Goal: Book appointment/travel/reservation

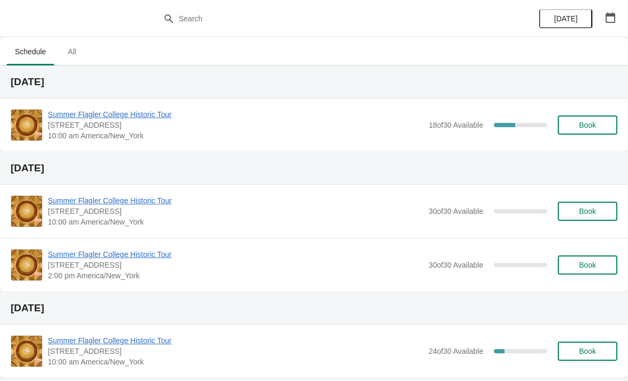
click at [138, 118] on span "Summer Flagler College Historic Tour" at bounding box center [235, 114] width 375 height 11
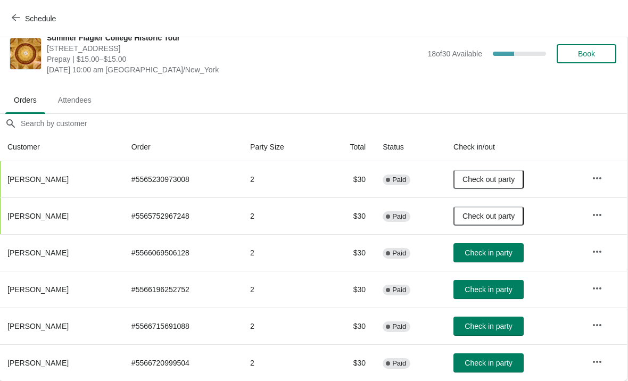
scroll to position [15, 1]
click at [499, 365] on span "Check in party" at bounding box center [488, 362] width 47 height 9
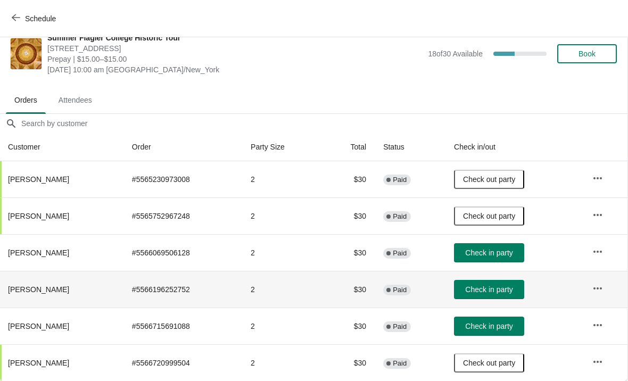
click at [491, 278] on td "Check in party" at bounding box center [514, 289] width 138 height 37
click at [497, 288] on span "Check in party" at bounding box center [488, 289] width 47 height 9
click at [507, 328] on span "Check in party" at bounding box center [488, 326] width 47 height 9
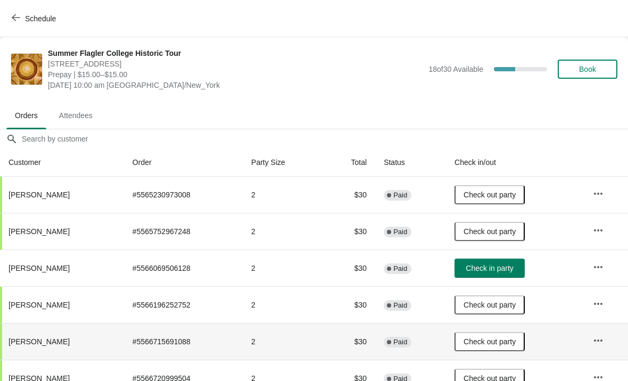
scroll to position [0, 0]
click at [585, 71] on span "Book" at bounding box center [587, 69] width 17 height 9
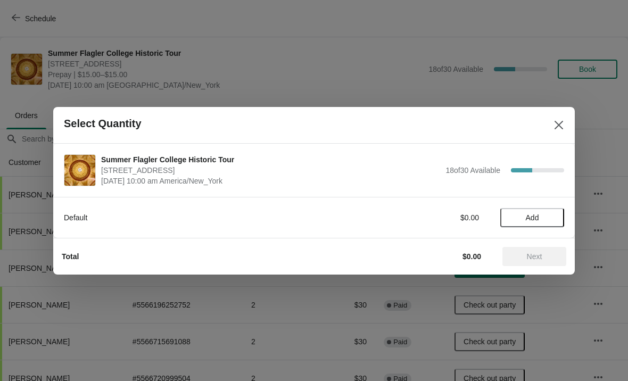
click at [520, 217] on span "Add" at bounding box center [531, 217] width 45 height 9
click at [554, 212] on icon at bounding box center [550, 217] width 11 height 11
click at [531, 256] on span "Next" at bounding box center [534, 256] width 15 height 9
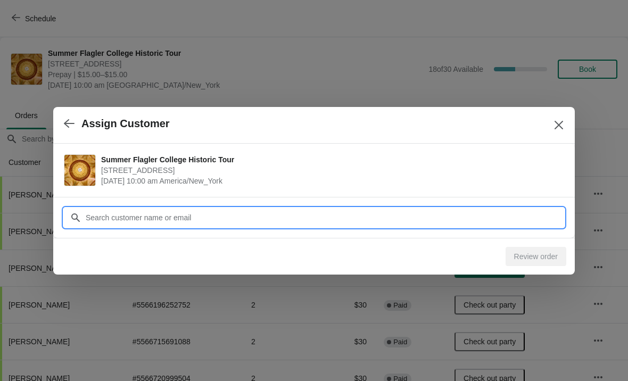
click at [237, 222] on input "Customer" at bounding box center [324, 217] width 479 height 19
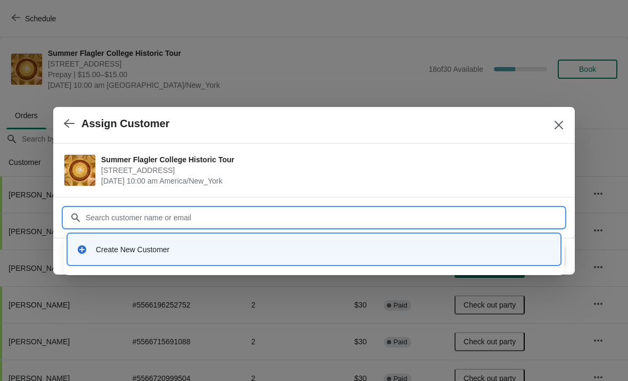
click at [128, 255] on div "Create New Customer" at bounding box center [313, 249] width 483 height 22
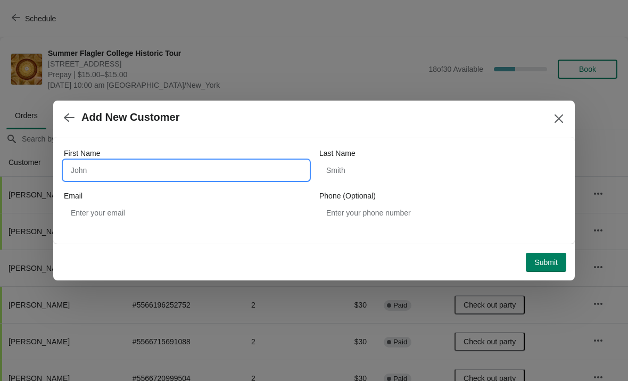
click at [126, 173] on input "First Name" at bounding box center [186, 170] width 245 height 19
type input "[PERSON_NAME]"
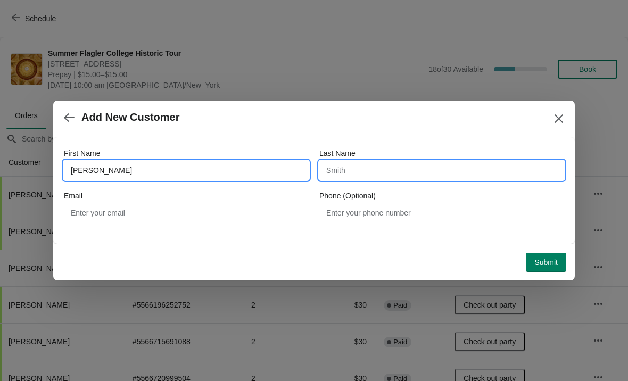
click at [428, 174] on input "Last Name" at bounding box center [441, 170] width 245 height 19
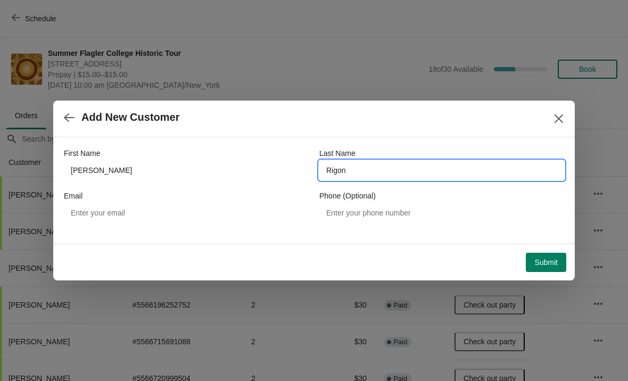
type input "Rigon"
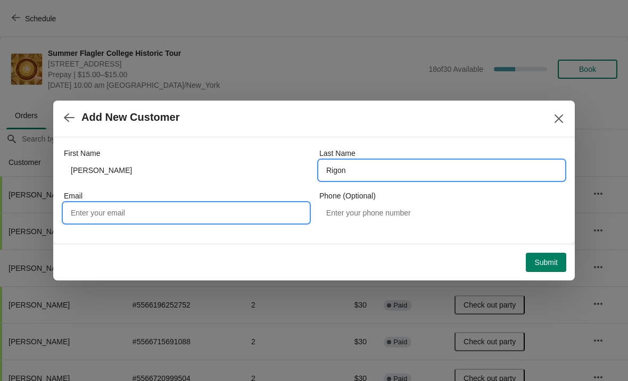
click at [129, 215] on input "Email" at bounding box center [186, 212] width 245 height 19
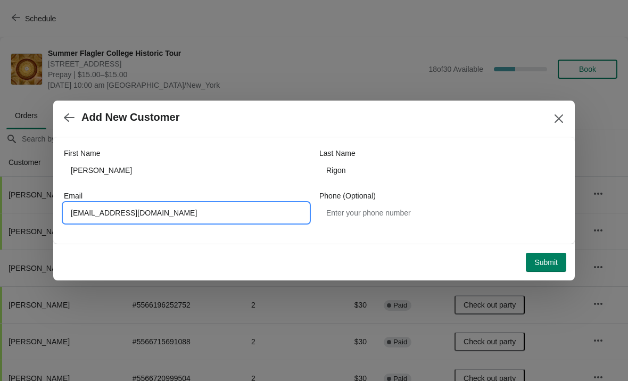
type input "[EMAIL_ADDRESS][DOMAIN_NAME]"
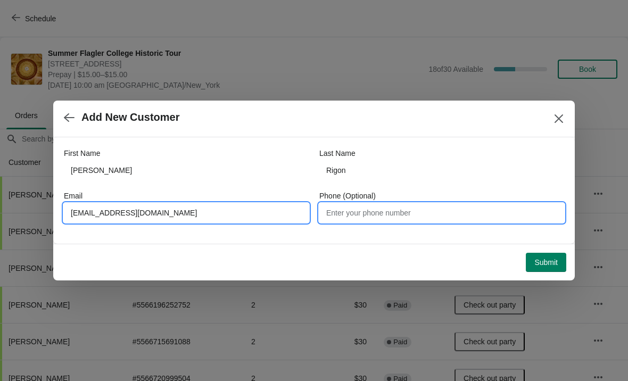
click at [474, 221] on input "Phone (Optional)" at bounding box center [441, 212] width 245 height 19
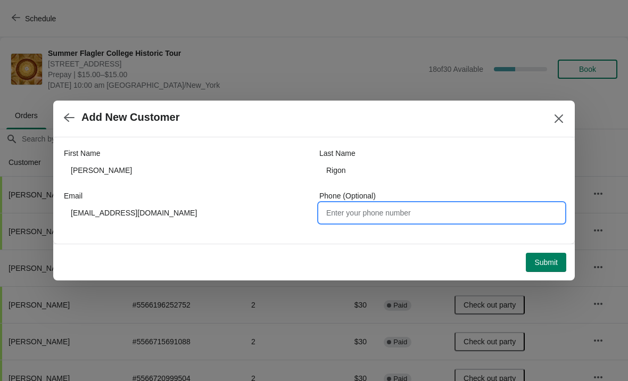
click at [538, 262] on span "Submit" at bounding box center [545, 262] width 23 height 9
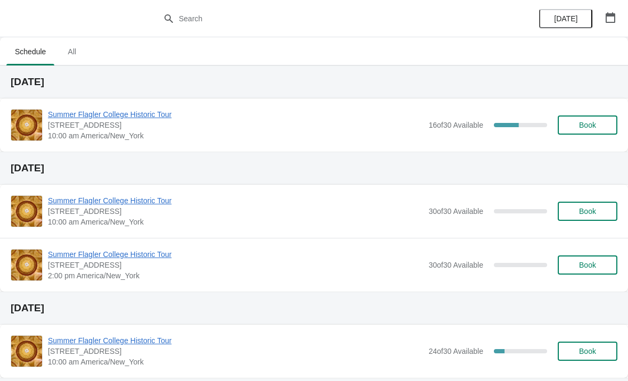
click at [87, 119] on span "Summer Flagler College Historic Tour" at bounding box center [235, 114] width 375 height 11
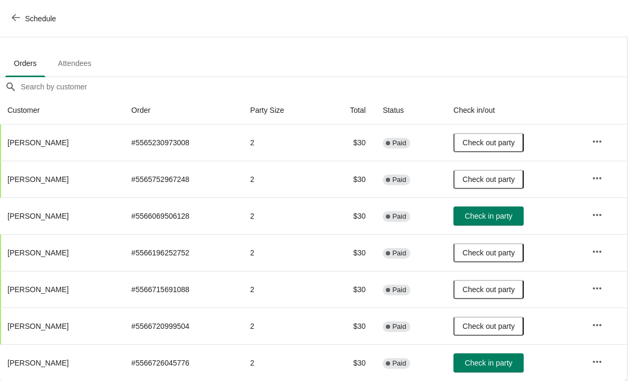
scroll to position [52, 1]
click at [485, 216] on span "Check in party" at bounding box center [488, 216] width 47 height 9
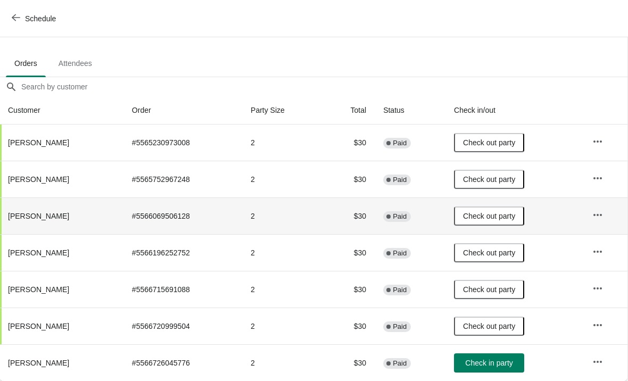
click at [498, 363] on span "Check in party" at bounding box center [488, 362] width 47 height 9
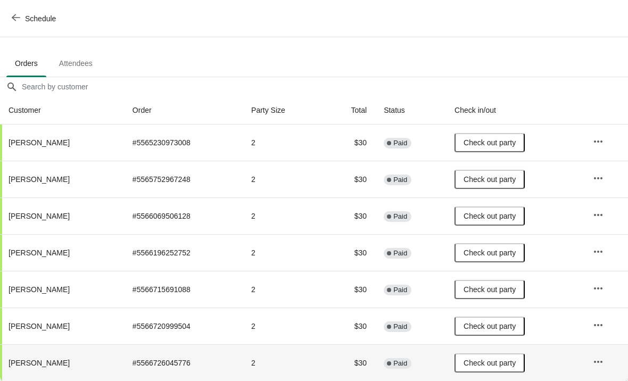
scroll to position [52, 0]
